Goal: Information Seeking & Learning: Find specific fact

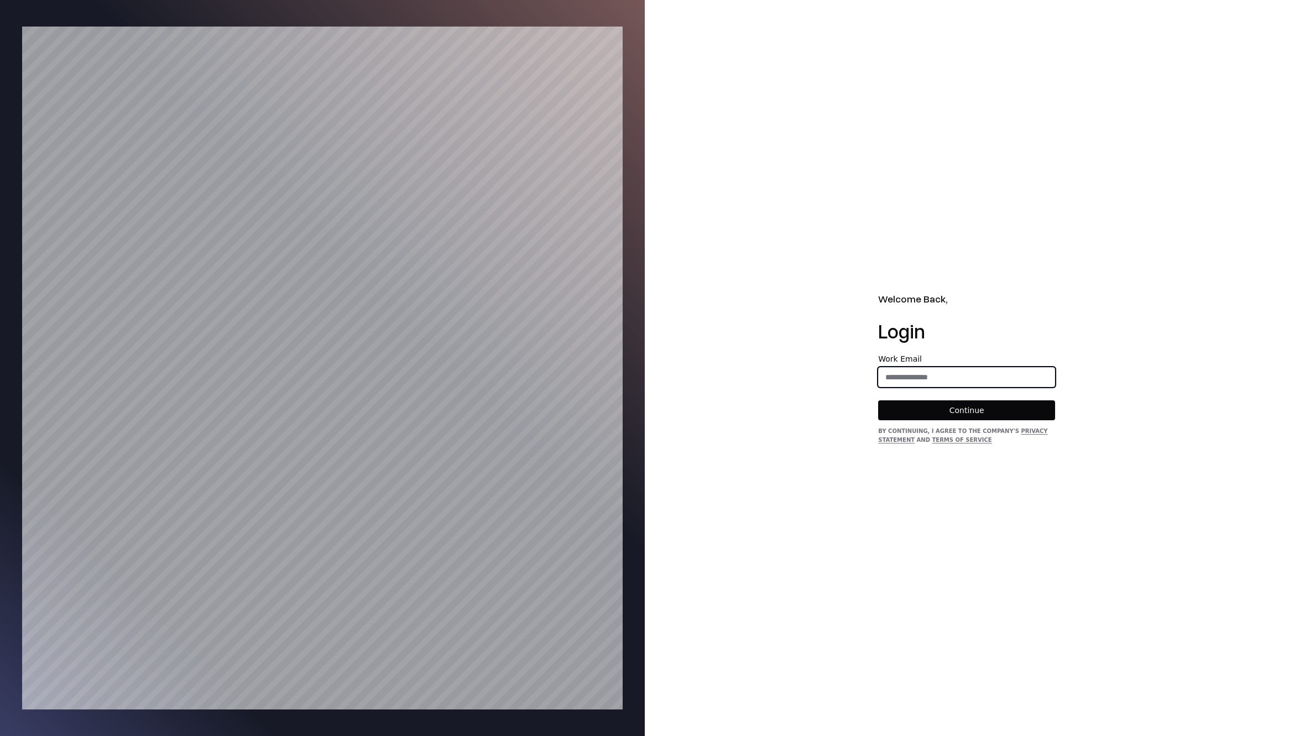
click at [970, 377] on input "email" at bounding box center [967, 377] width 176 height 20
type input "**********"
click at [962, 418] on button "Continue" at bounding box center [966, 410] width 177 height 20
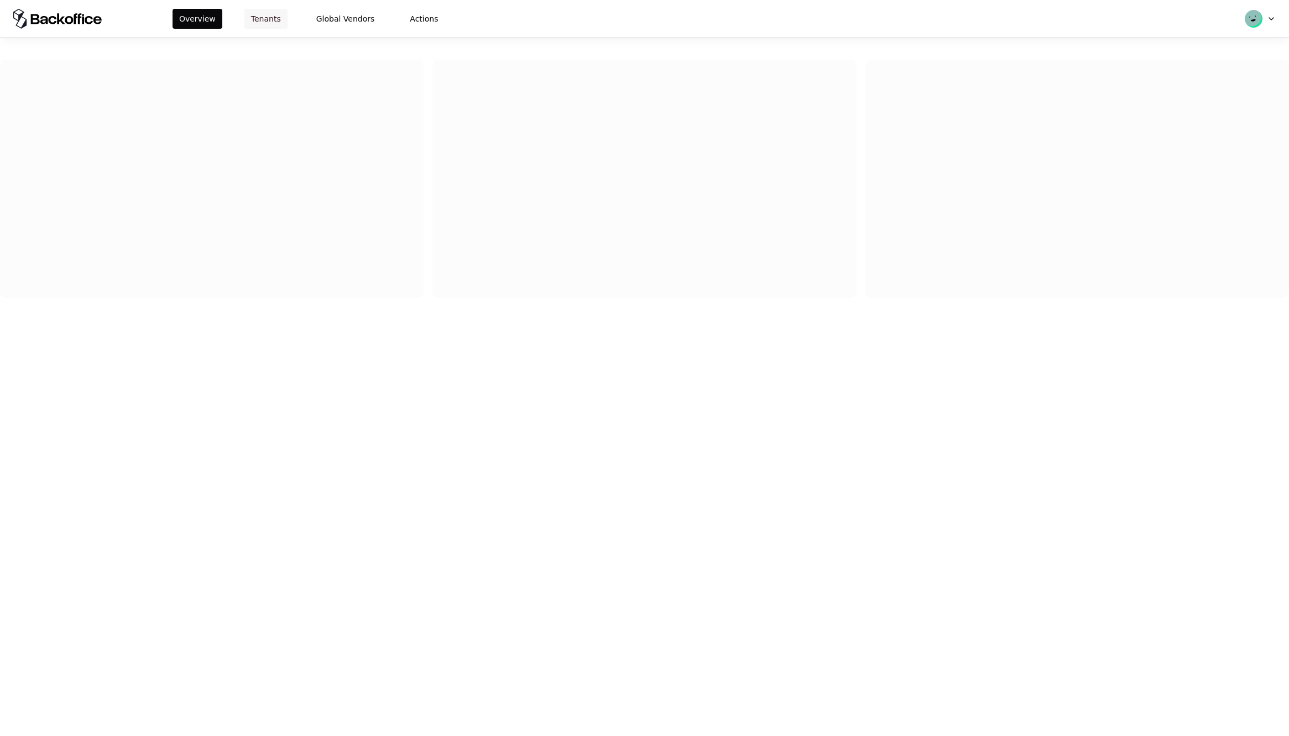
click at [266, 15] on button "Tenants" at bounding box center [265, 19] width 43 height 20
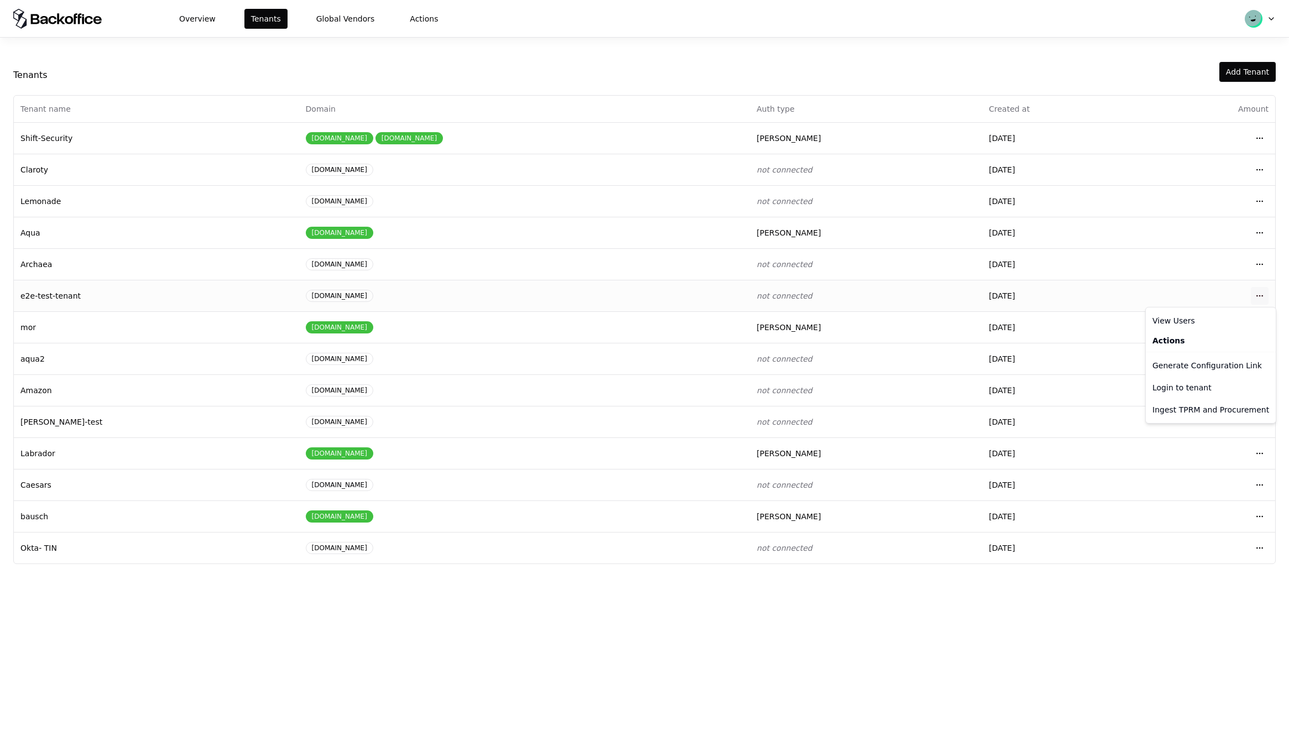
click at [1255, 293] on html "Overview Tenants Global Vendors Actions Tenants Add Tenant Tenant name Domain A…" at bounding box center [644, 368] width 1289 height 736
click at [1176, 387] on div "Login to tenant" at bounding box center [1211, 388] width 126 height 22
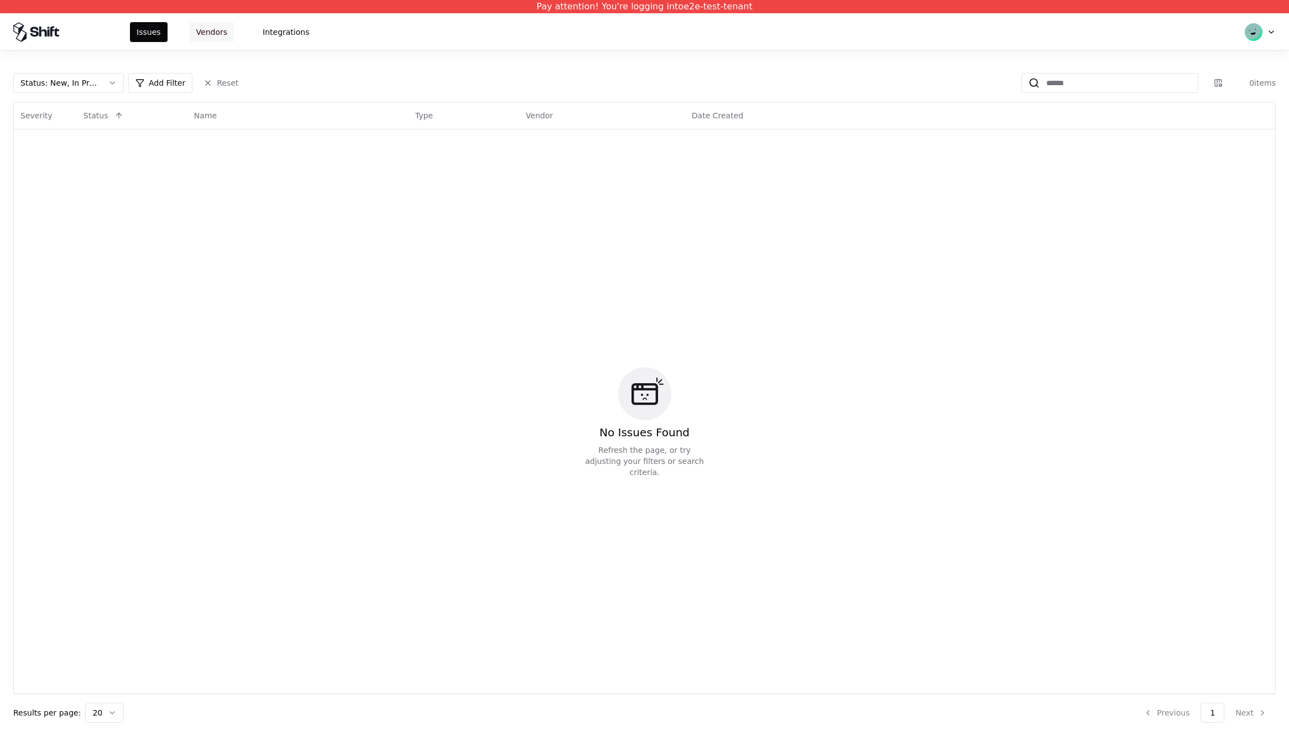
click at [231, 32] on button "Vendors" at bounding box center [212, 32] width 44 height 20
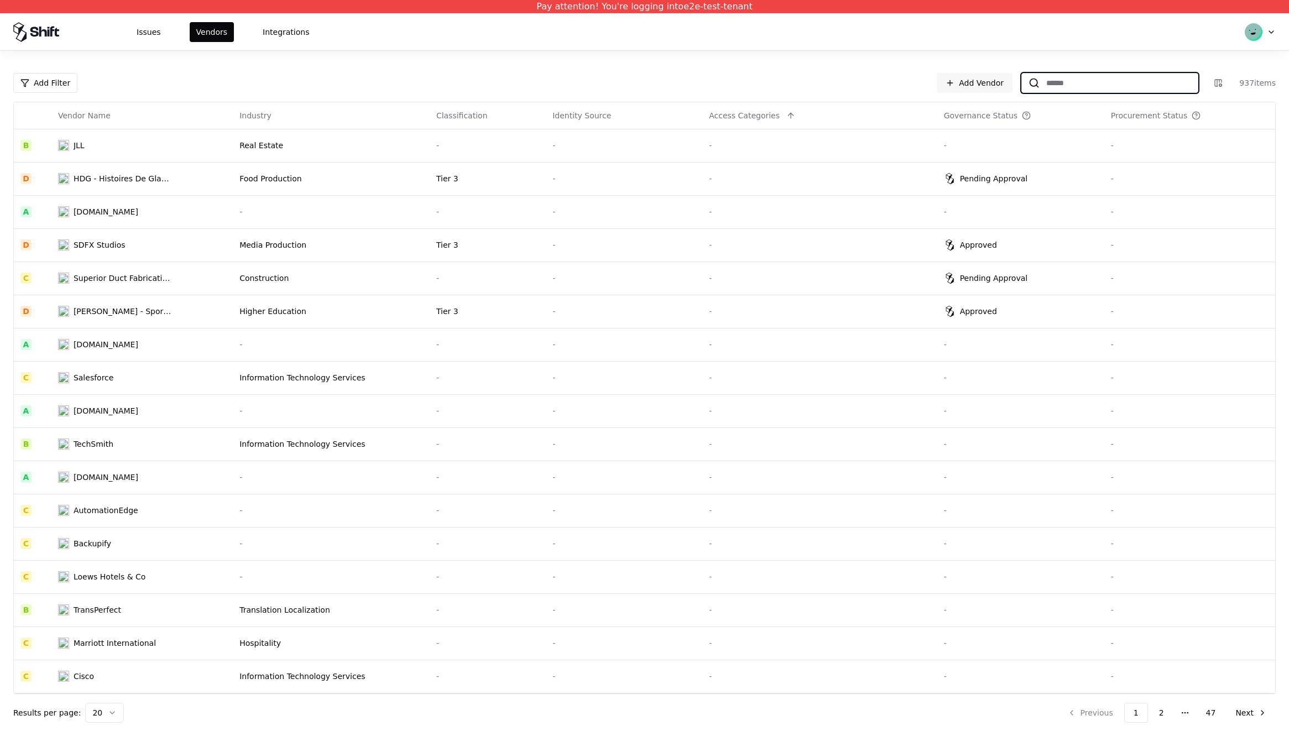
click at [1081, 77] on input at bounding box center [1119, 83] width 158 height 20
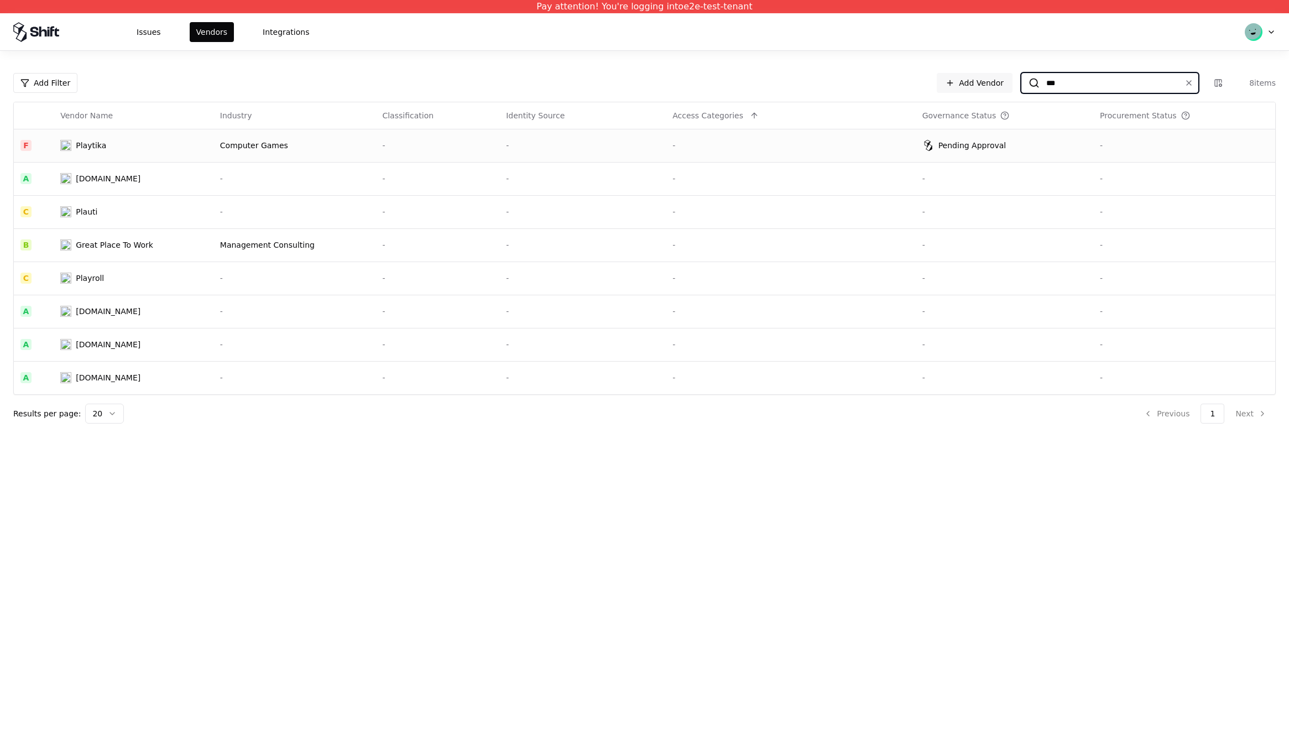
type input "***"
click at [117, 138] on td "Playtika" at bounding box center [134, 145] width 160 height 33
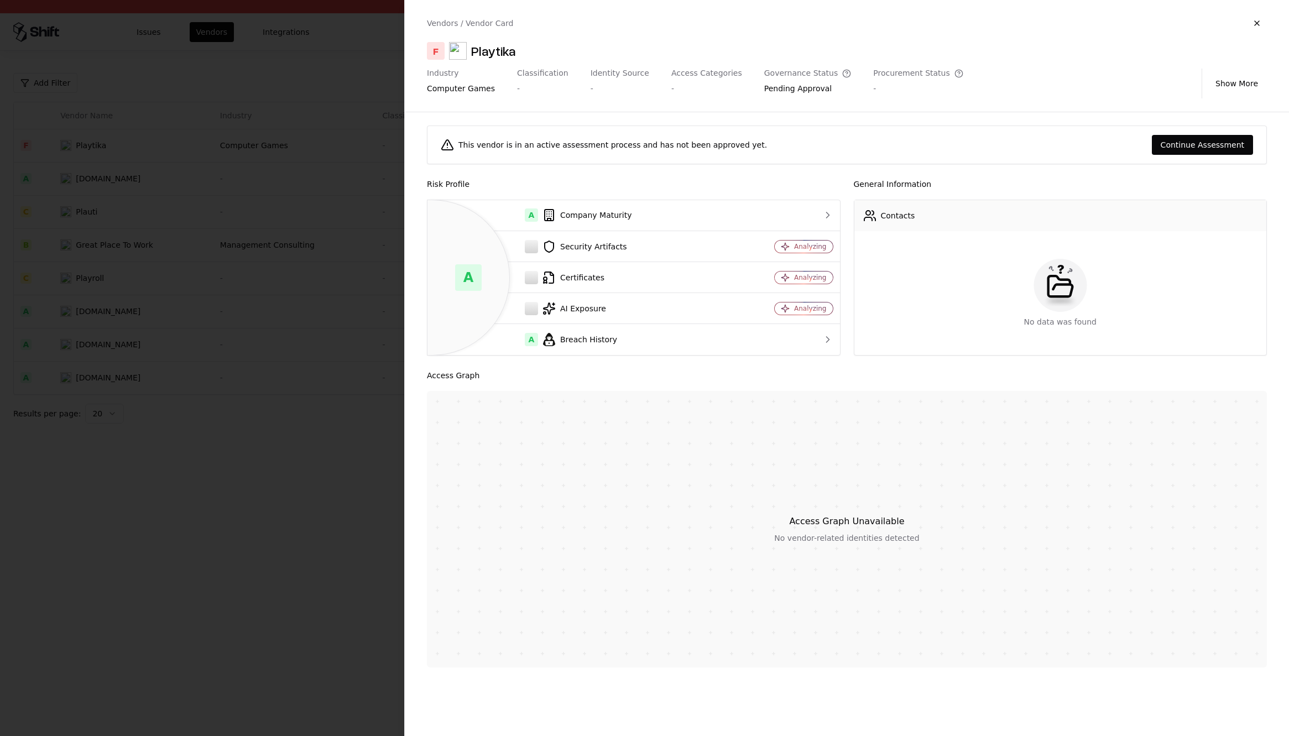
click at [295, 483] on div at bounding box center [644, 368] width 1289 height 736
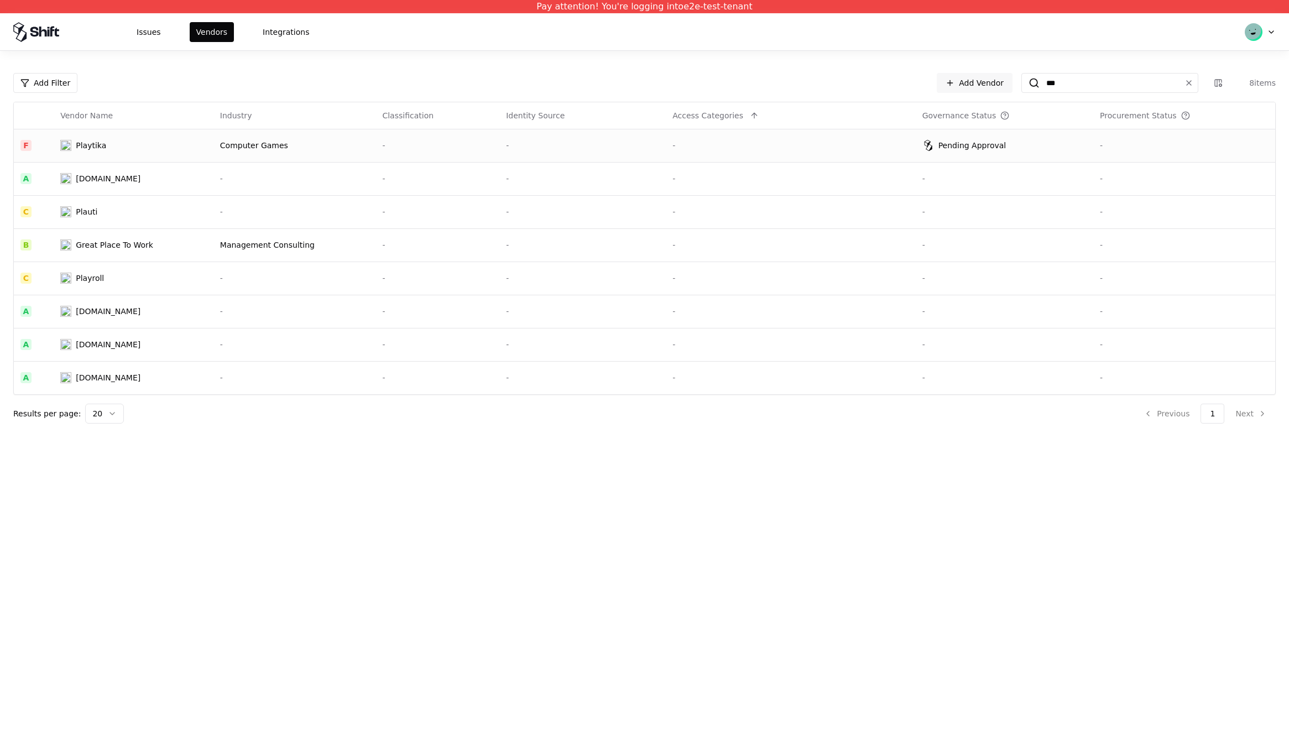
click at [79, 145] on div "Playtika" at bounding box center [91, 145] width 30 height 11
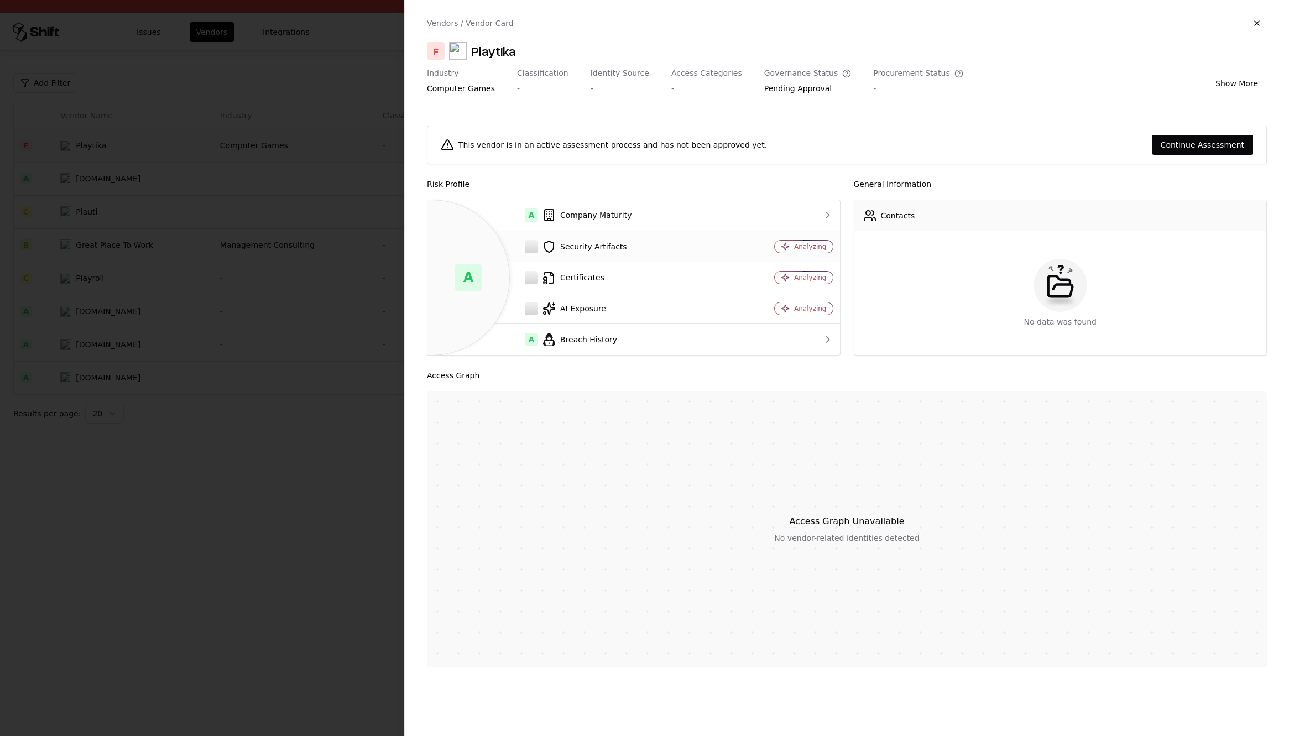
click at [596, 248] on div "Security Artifacts" at bounding box center [581, 246] width 290 height 13
click at [596, 211] on div "A Company Maturity" at bounding box center [581, 215] width 290 height 13
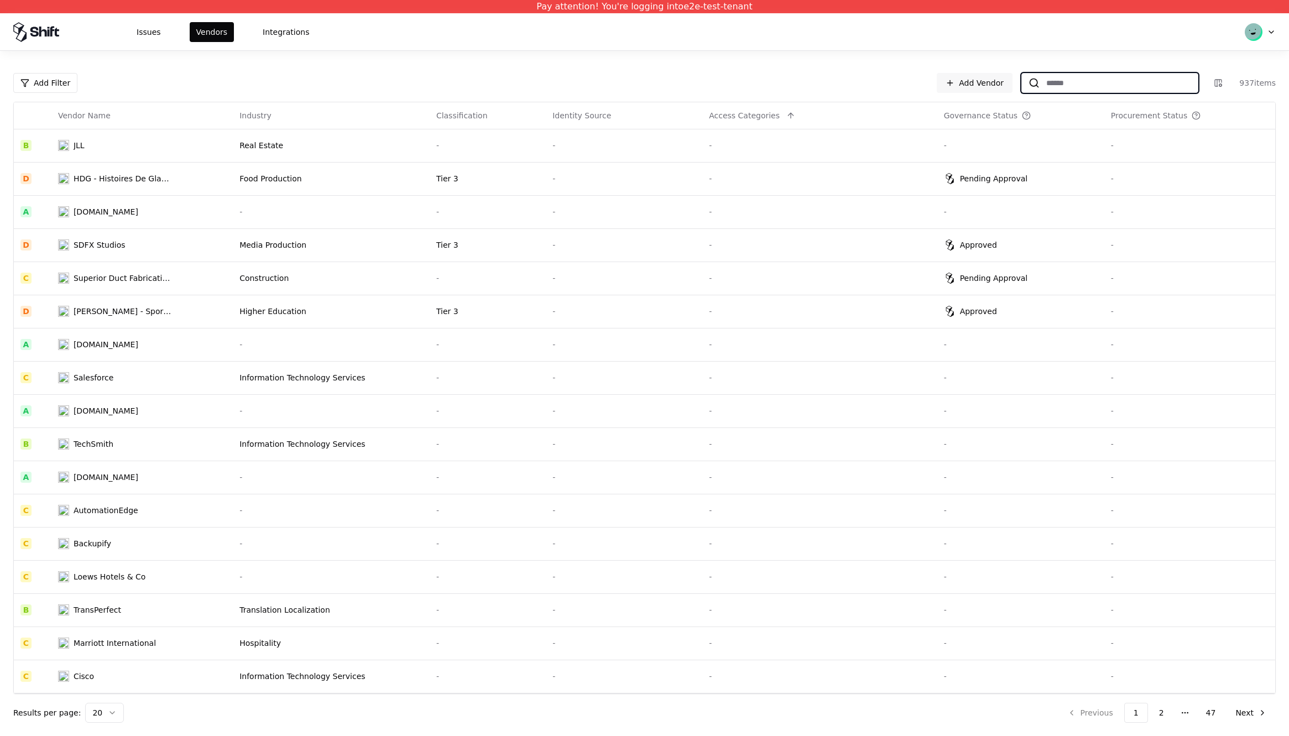
click at [1091, 80] on input at bounding box center [1119, 83] width 158 height 20
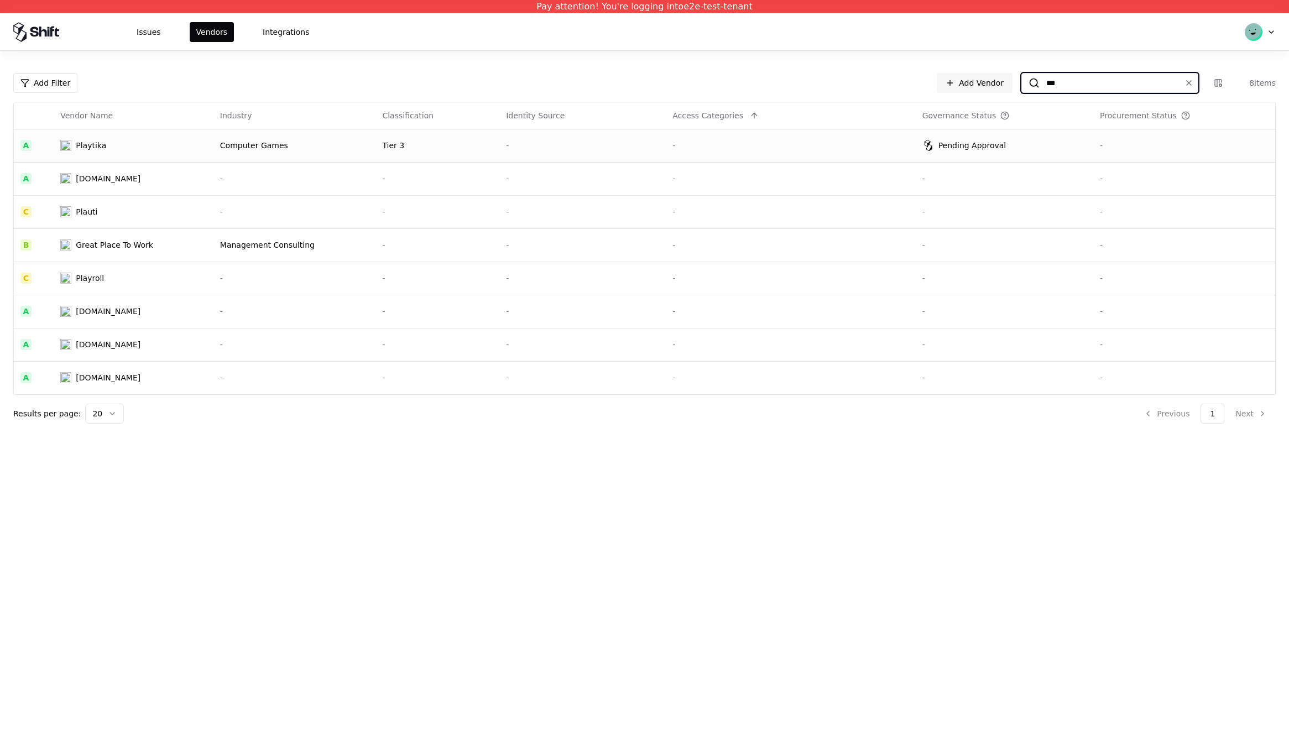
type input "***"
click at [119, 148] on div "Playtika" at bounding box center [117, 145] width 115 height 11
